Goal: Task Accomplishment & Management: Complete application form

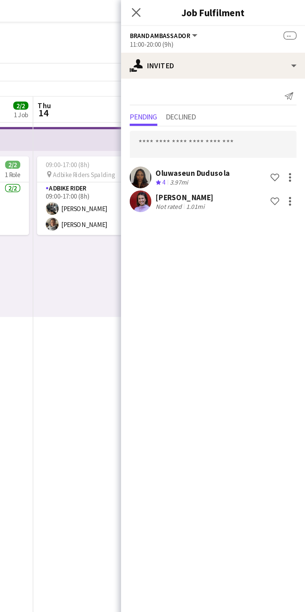
scroll to position [0, 268]
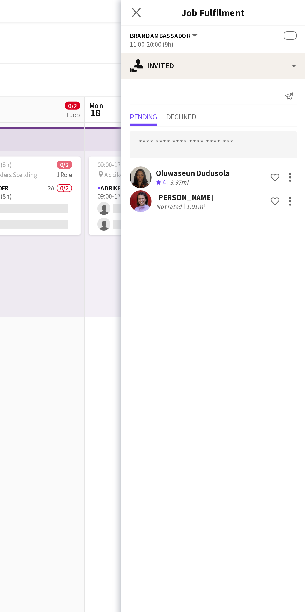
click at [176, 231] on app-date-cell "09:00-17:00 (8h) 0/2 pin Adbike Riders Spalding 1 Role Adbike Rider 2A 0/2 09:0…" at bounding box center [141, 335] width 74 height 531
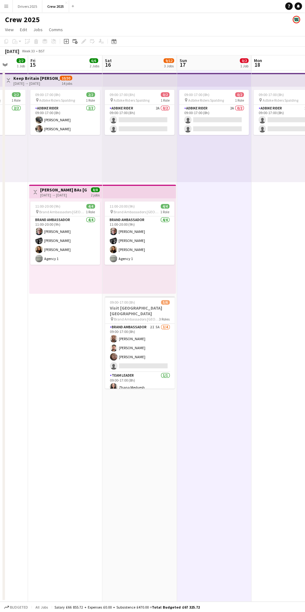
scroll to position [0, 190]
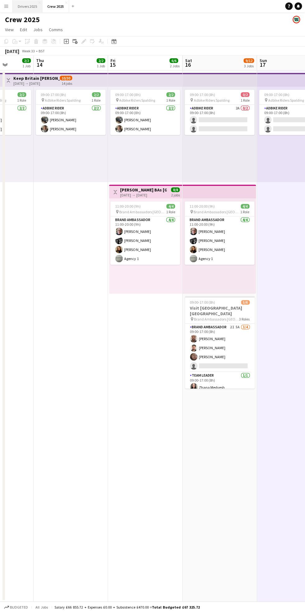
click at [37, 7] on button "Drivers 2025 Close" at bounding box center [28, 6] width 30 height 12
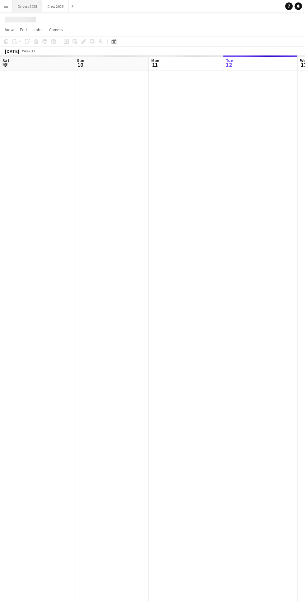
scroll to position [0, 149]
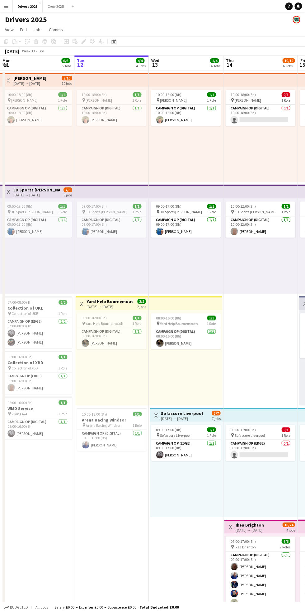
click at [180, 420] on div "[DATE] → [DATE]" at bounding box center [182, 418] width 42 height 5
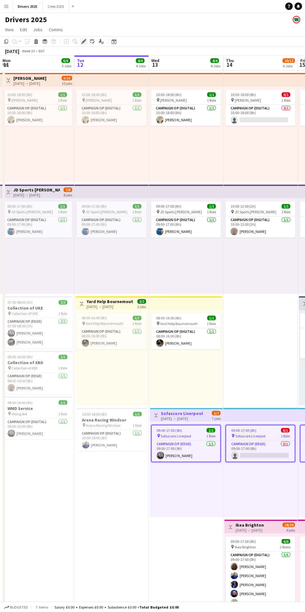
click at [84, 41] on icon at bounding box center [83, 41] width 3 height 3
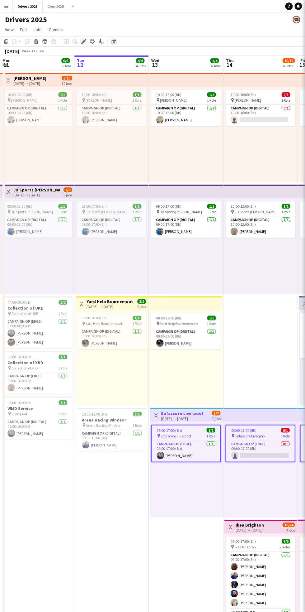
type input "**********"
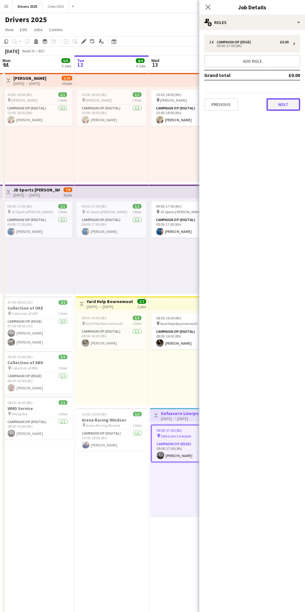
click at [284, 107] on button "Next" at bounding box center [284, 104] width 34 height 12
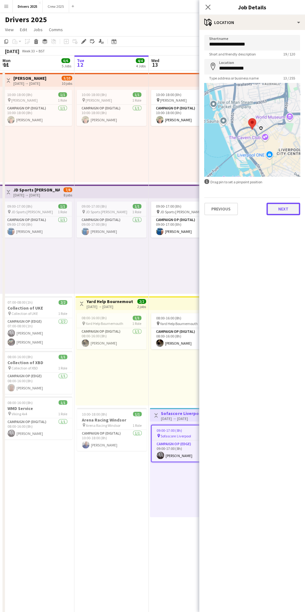
click at [291, 211] on button "Next" at bounding box center [284, 209] width 34 height 12
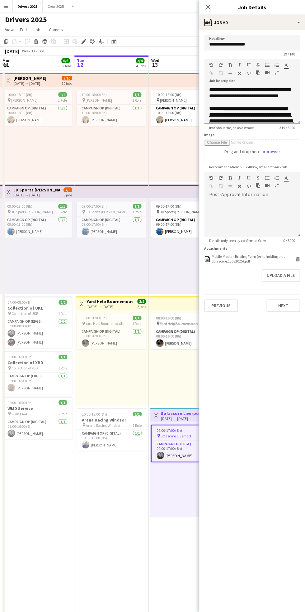
click at [270, 100] on div "**********" at bounding box center [252, 105] width 96 height 37
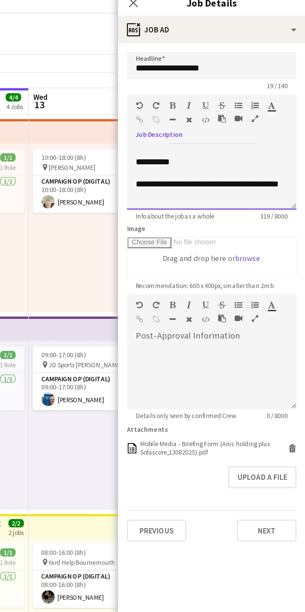
scroll to position [74, 0]
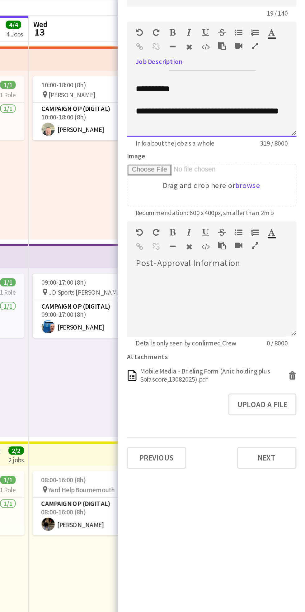
click at [242, 116] on div "**********" at bounding box center [252, 113] width 86 height 12
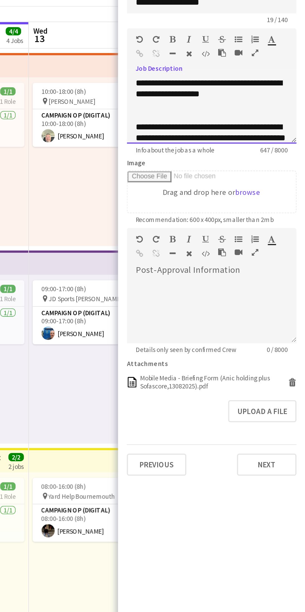
scroll to position [155, 0]
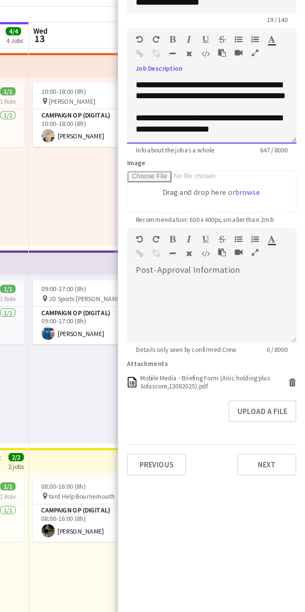
click at [276, 114] on div "**********" at bounding box center [252, 113] width 86 height 12
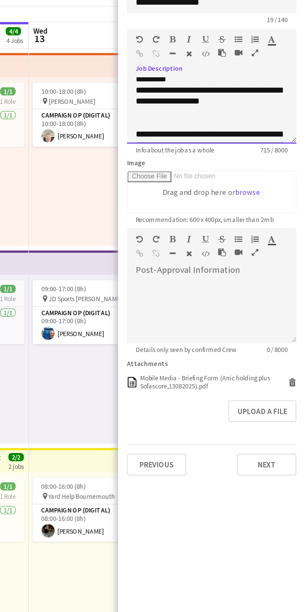
scroll to position [121, 0]
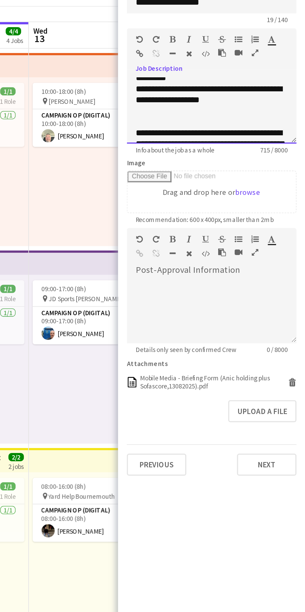
click at [212, 73] on div at bounding box center [223, 74] width 28 height 7
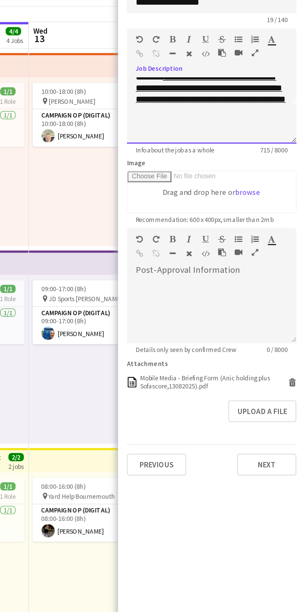
scroll to position [0, 0]
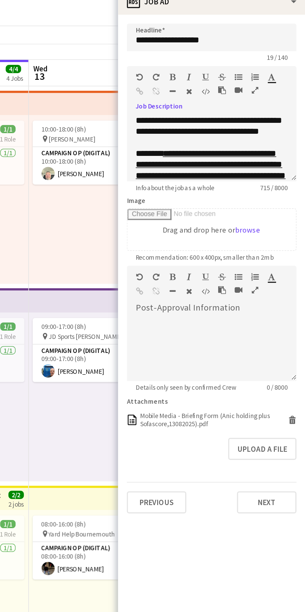
click at [220, 67] on icon "button" at bounding box center [221, 65] width 4 height 4
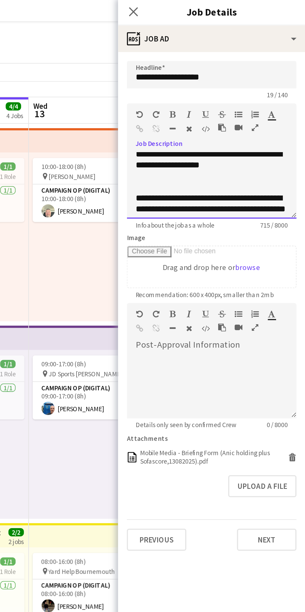
scroll to position [126, 0]
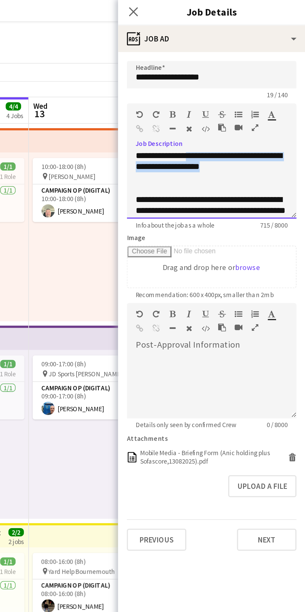
copy div "**********"
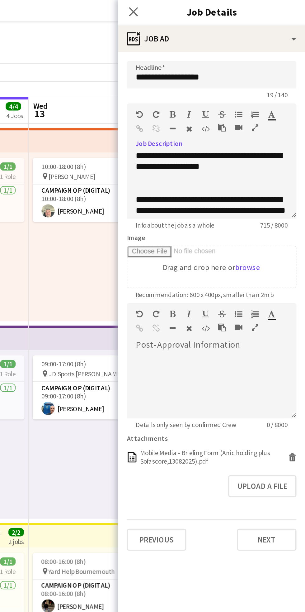
click at [212, 67] on icon "button" at bounding box center [212, 65] width 4 height 4
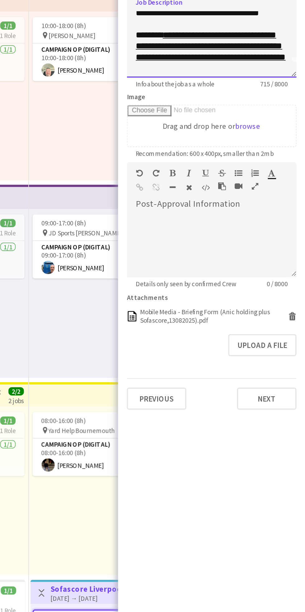
scroll to position [0, 0]
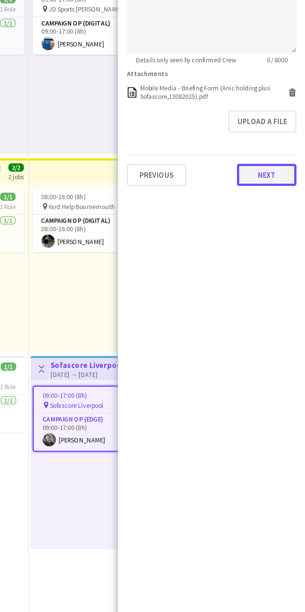
click at [288, 305] on button "Next" at bounding box center [284, 305] width 34 height 12
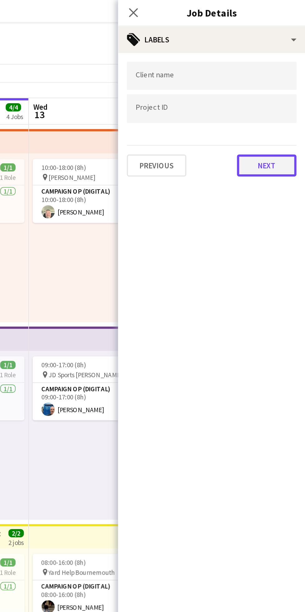
click at [286, 93] on button "Next" at bounding box center [284, 93] width 34 height 12
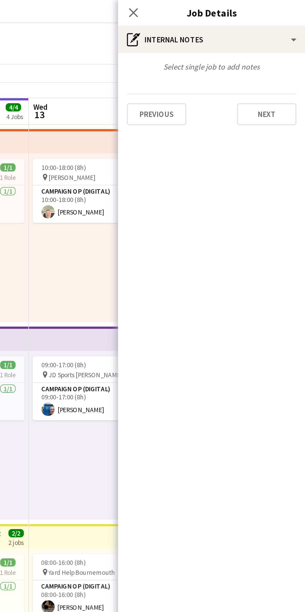
click at [181, 163] on div "10:00-18:00 (8h) 1/1 pin Tesco [PERSON_NAME] 1 Role Campaign Op (Digital) [DATE…" at bounding box center [186, 134] width 74 height 95
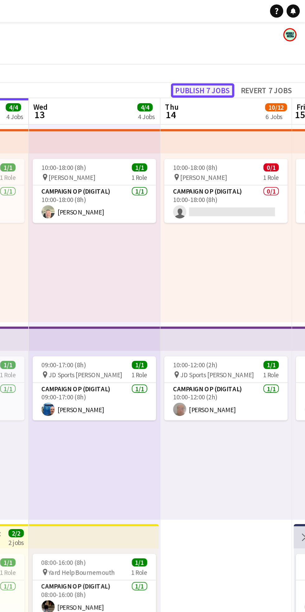
click at [254, 51] on button "Publish 7 jobs" at bounding box center [247, 51] width 36 height 8
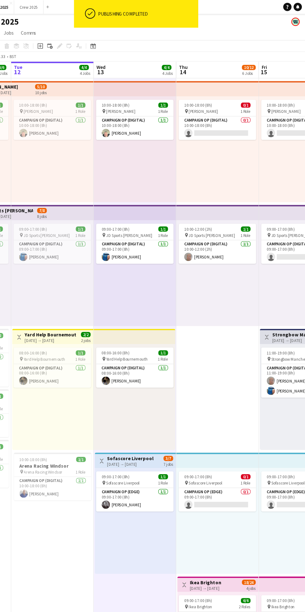
scroll to position [0, 257]
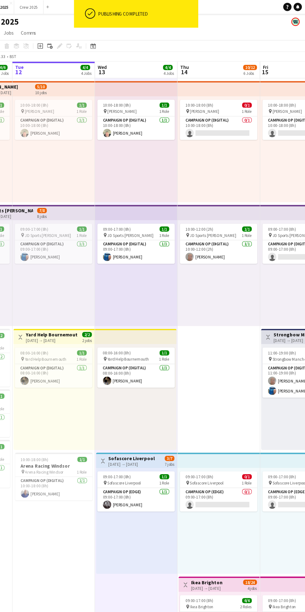
click at [161, 413] on h3 "Sofascore Liverpool" at bounding box center [149, 413] width 42 height 6
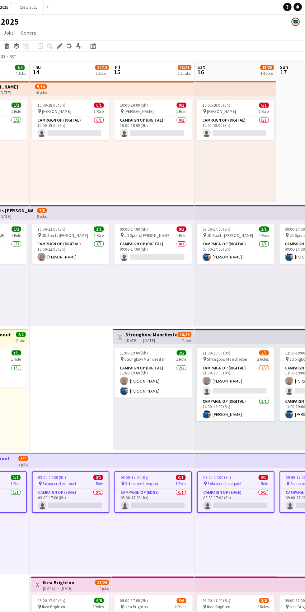
scroll to position [0, 166]
click at [91, 39] on icon "Edit linked Job" at bounding box center [92, 41] width 5 height 5
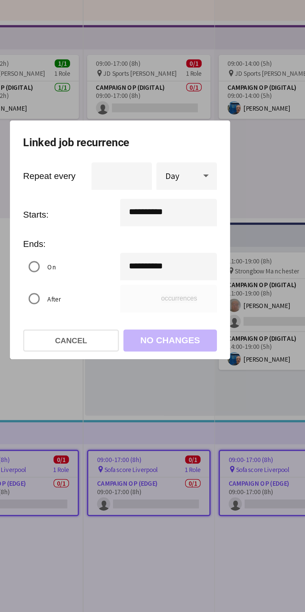
click at [241, 278] on div at bounding box center [152, 306] width 305 height 612
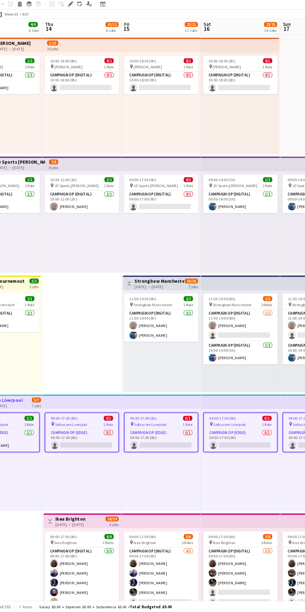
scroll to position [0, 0]
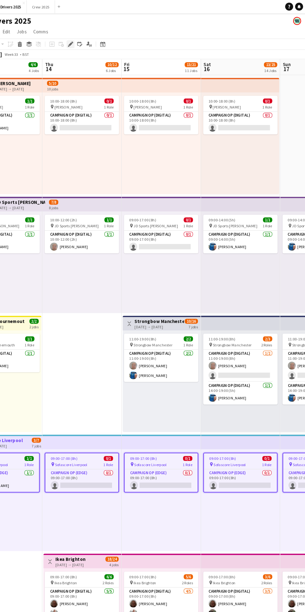
click at [81, 42] on icon "Edit" at bounding box center [83, 41] width 5 height 5
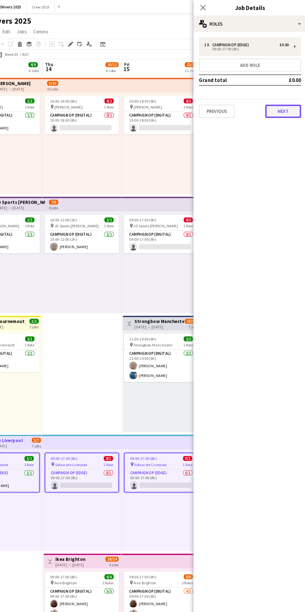
click at [283, 103] on button "Next" at bounding box center [284, 104] width 34 height 12
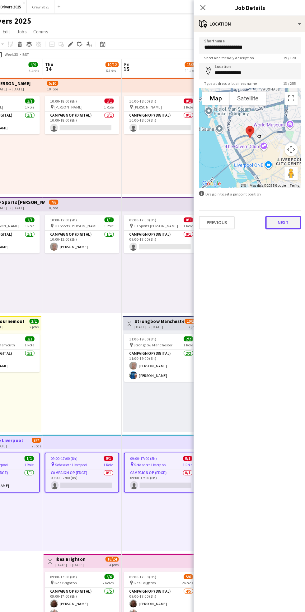
click at [289, 206] on button "Next" at bounding box center [284, 209] width 34 height 12
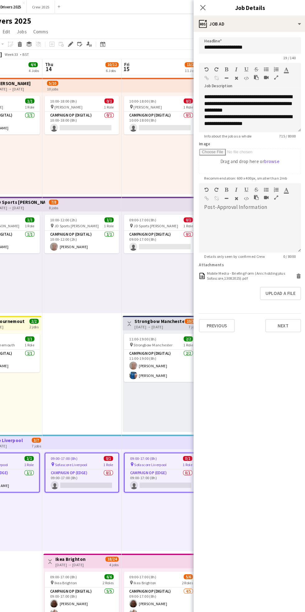
scroll to position [110, 0]
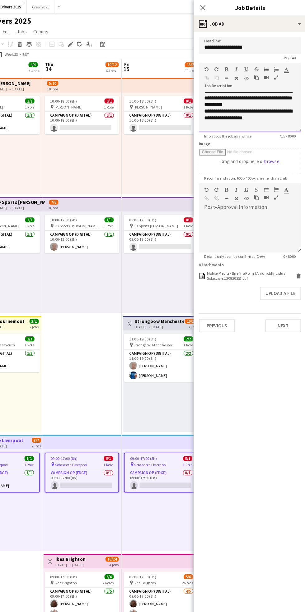
click at [268, 111] on div "**********" at bounding box center [252, 110] width 86 height 19
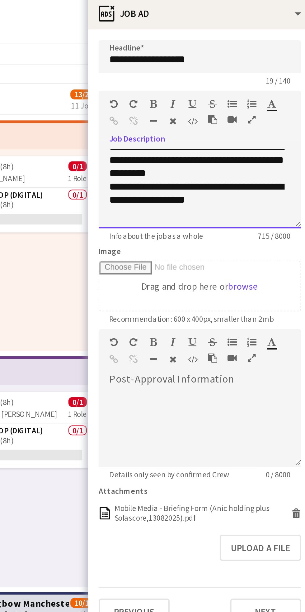
click at [211, 90] on div "**********" at bounding box center [252, 92] width 86 height 19
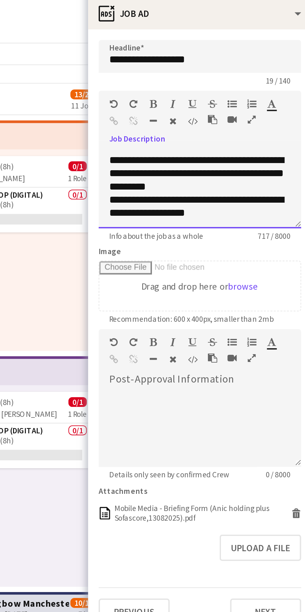
click at [226, 89] on div at bounding box center [252, 86] width 86 height 6
